Goal: Find specific page/section: Find specific page/section

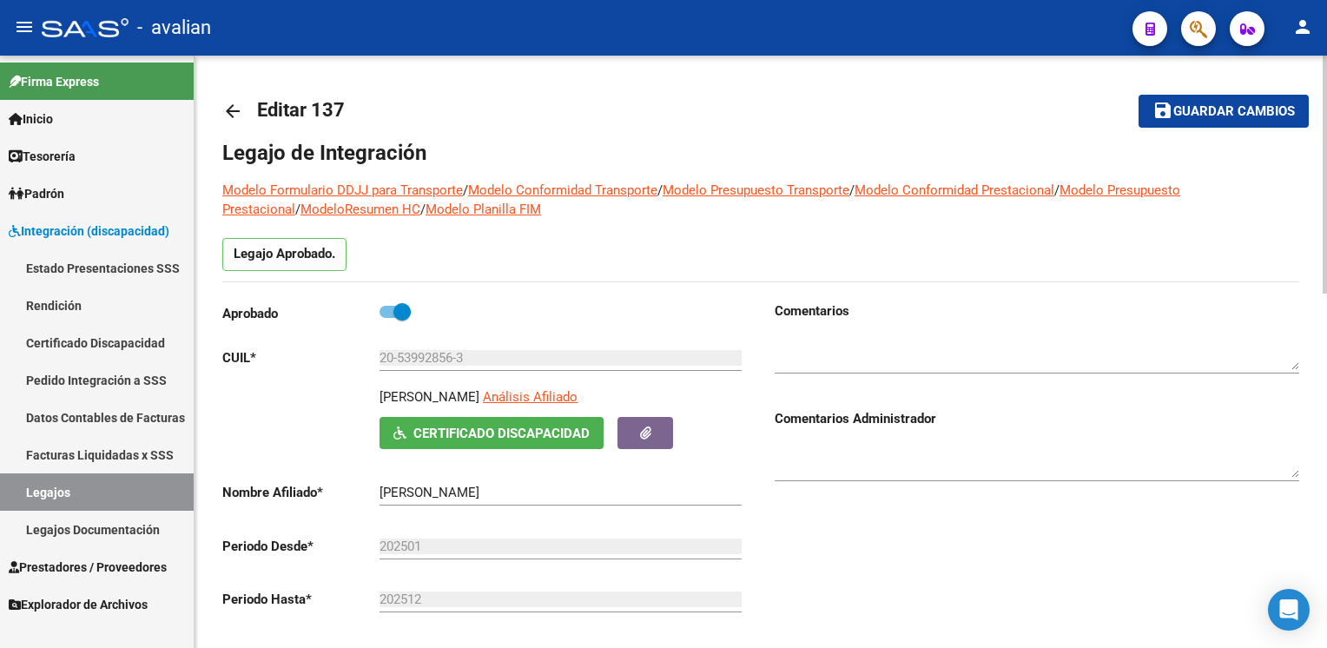
scroll to position [521, 0]
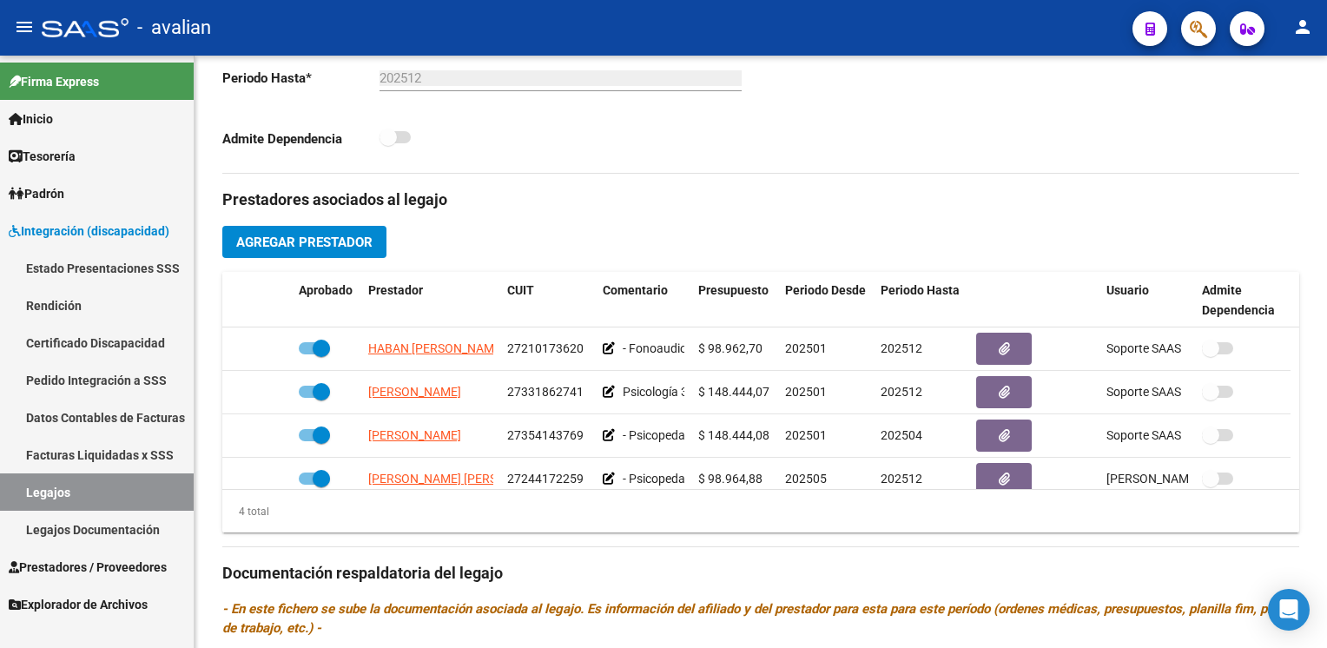
click at [68, 223] on span "Integración (discapacidad)" at bounding box center [89, 230] width 161 height 19
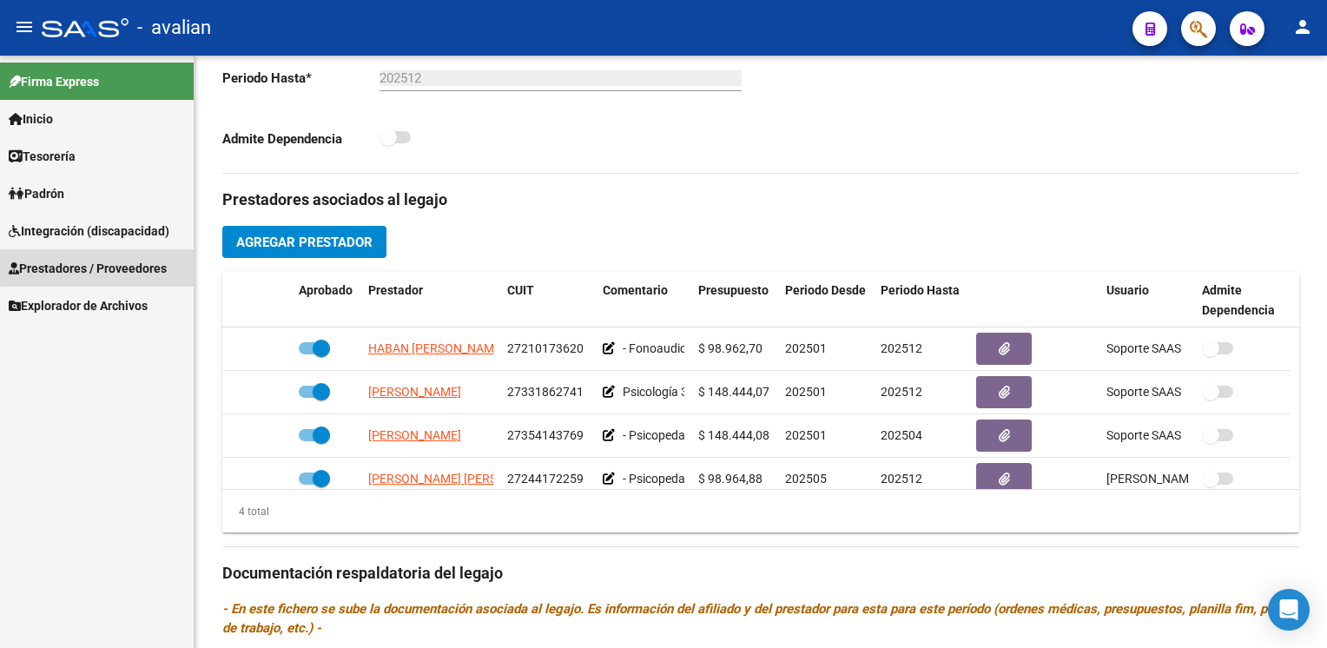
click at [101, 266] on span "Prestadores / Proveedores" at bounding box center [88, 268] width 158 height 19
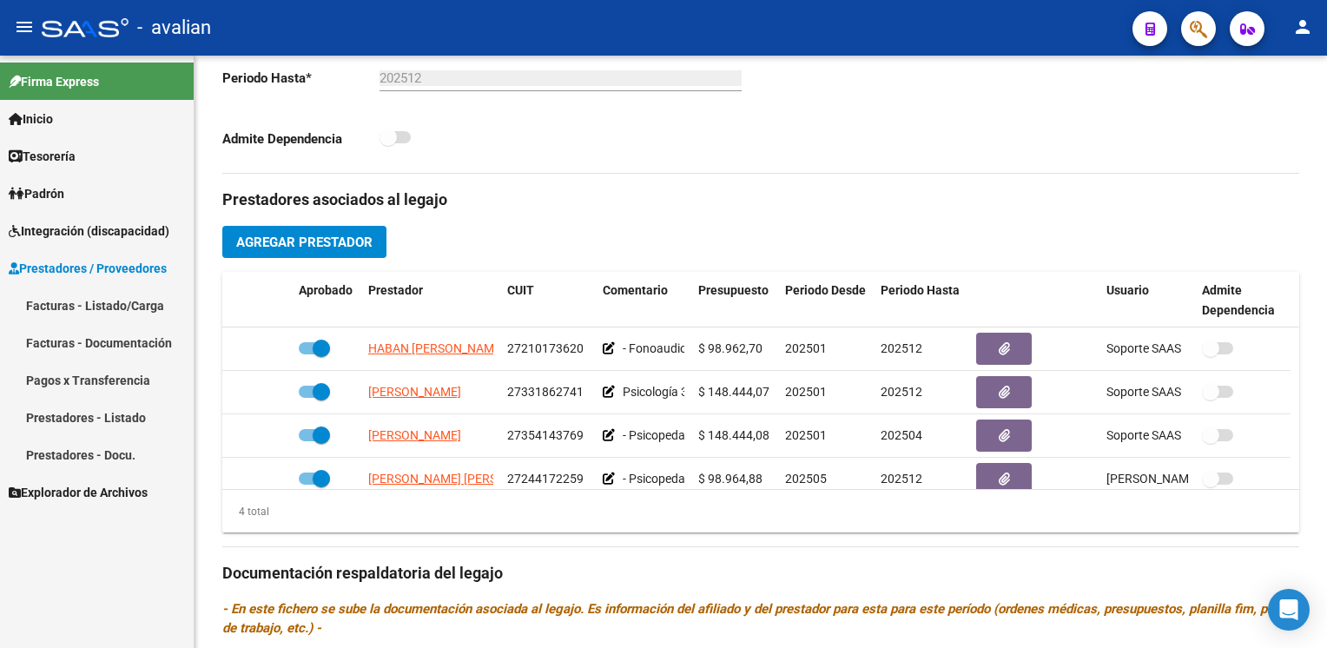
click at [71, 342] on link "Facturas - Documentación" at bounding box center [97, 342] width 194 height 37
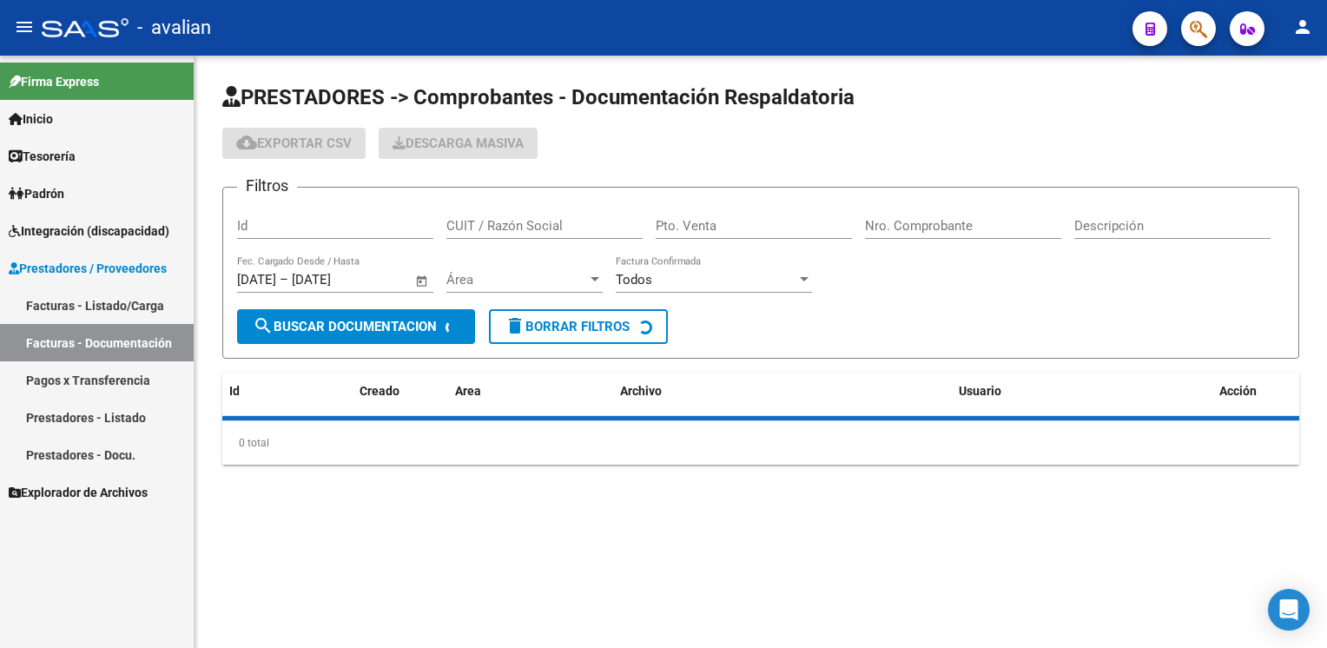
click at [265, 221] on input "Id" at bounding box center [335, 226] width 196 height 16
type input "3617"
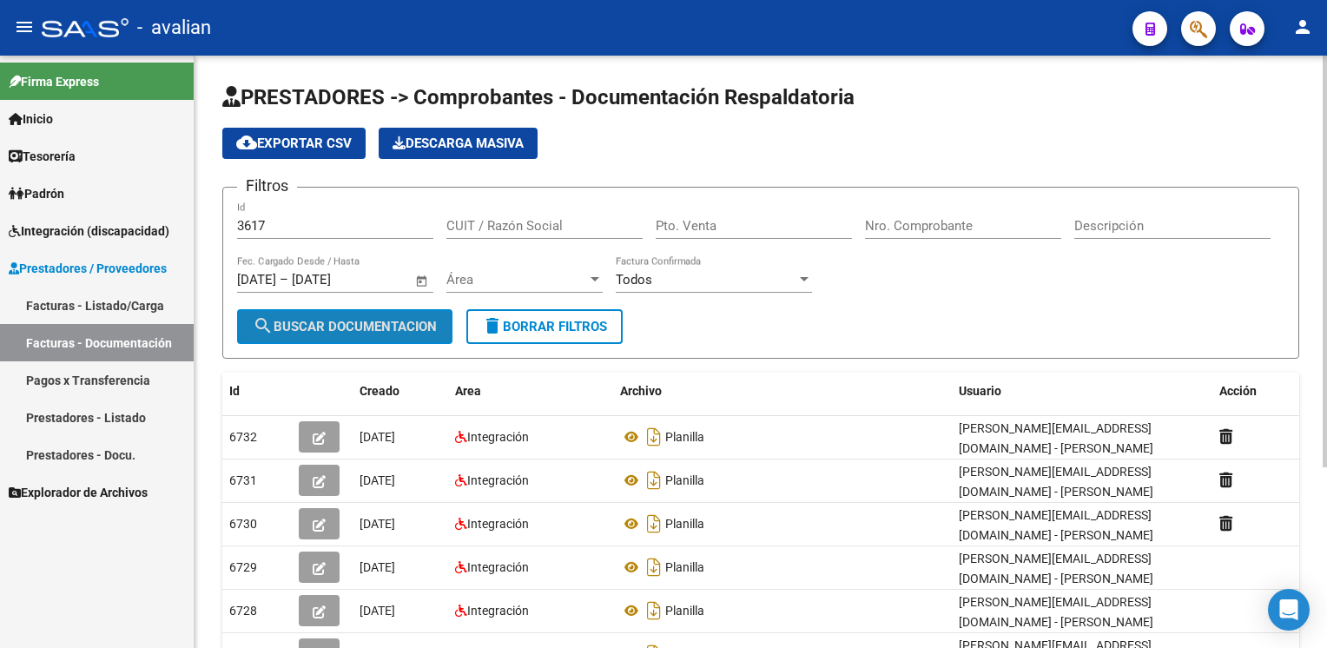
click at [315, 333] on button "search Buscar Documentacion" at bounding box center [344, 326] width 215 height 35
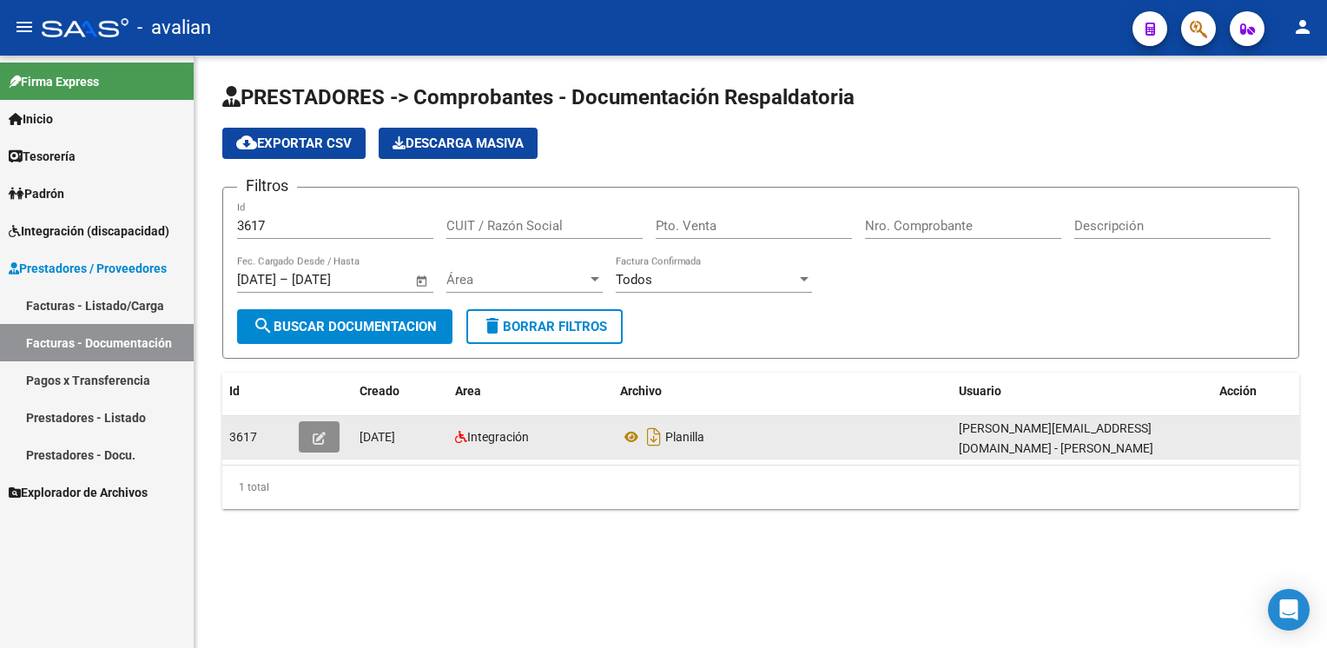
click at [316, 432] on icon "button" at bounding box center [319, 438] width 13 height 13
